Goal: Transaction & Acquisition: Purchase product/service

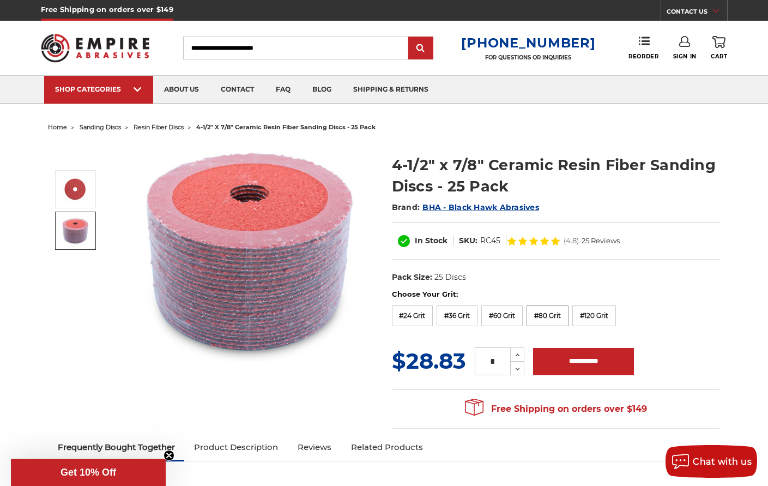
click at [561, 317] on label "#80 Grit" at bounding box center [548, 315] width 42 height 21
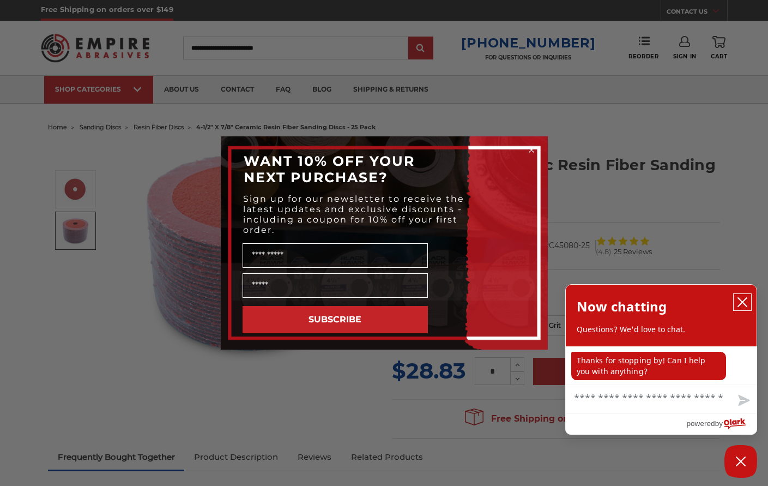
click at [745, 304] on icon "close chatbox" at bounding box center [742, 302] width 11 height 11
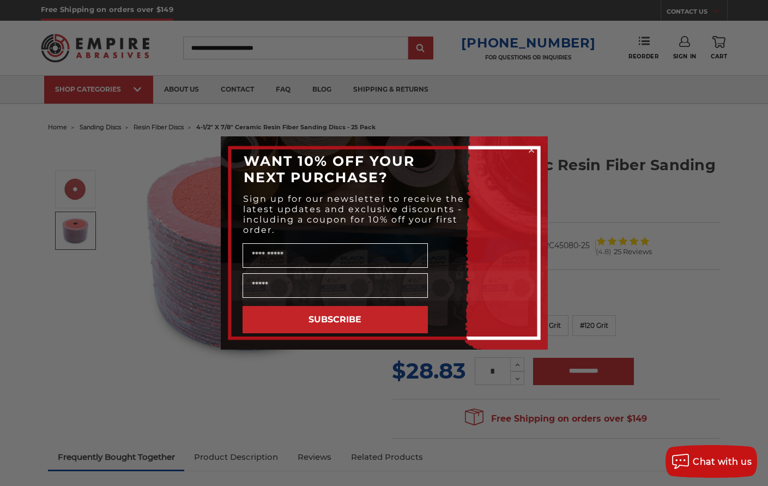
click at [533, 151] on icon "Close dialog" at bounding box center [531, 150] width 4 height 4
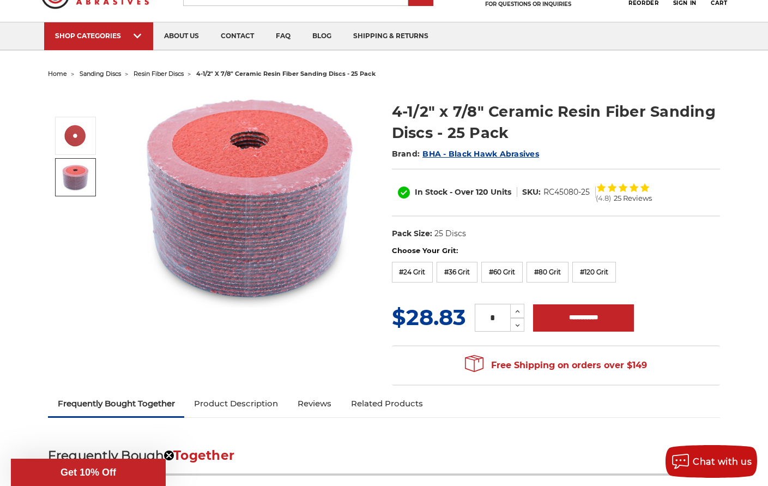
scroll to position [53, 0]
click at [260, 153] on img at bounding box center [249, 198] width 218 height 218
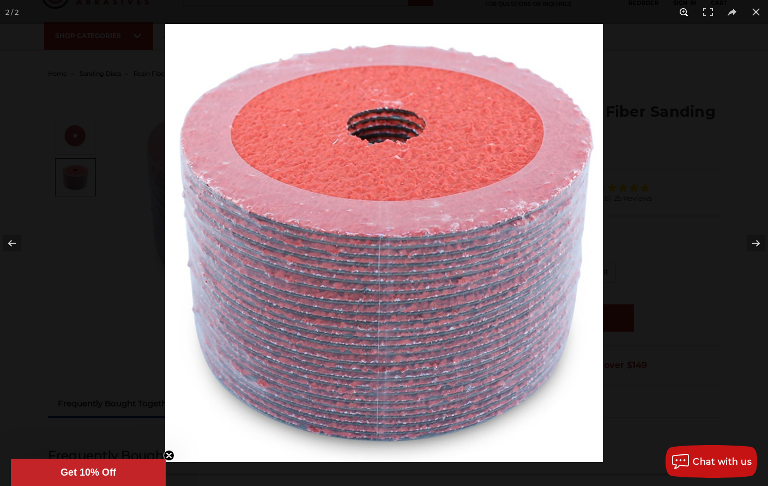
click at [682, 11] on button at bounding box center [684, 12] width 24 height 24
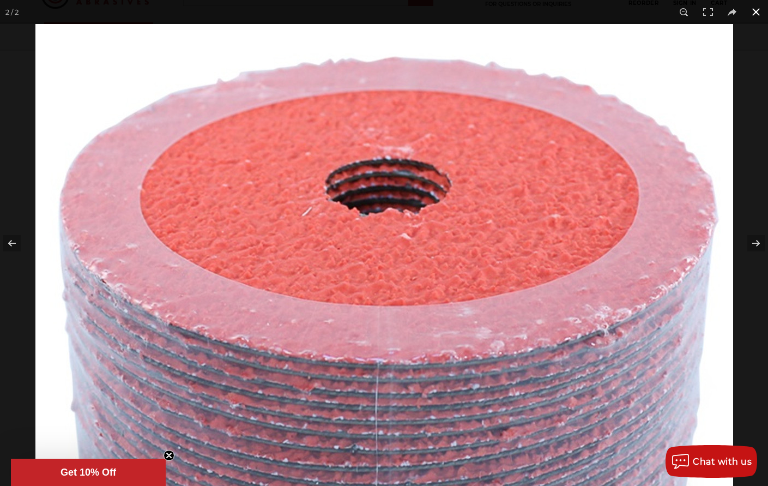
click at [754, 8] on button at bounding box center [756, 12] width 24 height 24
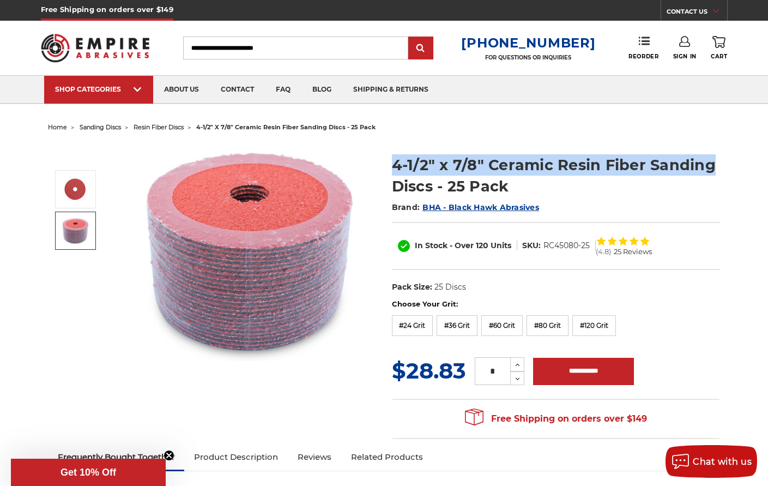
drag, startPoint x: 389, startPoint y: 167, endPoint x: 710, endPoint y: 164, distance: 321.1
click at [710, 164] on section "4-1/2" x 7/8" Ceramic Resin Fiber Sanding Discs - 25 Pack Brand: BHA - Black Ha…" at bounding box center [556, 221] width 344 height 156
copy h1 "4-1/2" x 7/8" Ceramic Resin Fiber Sanding"
